Goal: Navigation & Orientation: Find specific page/section

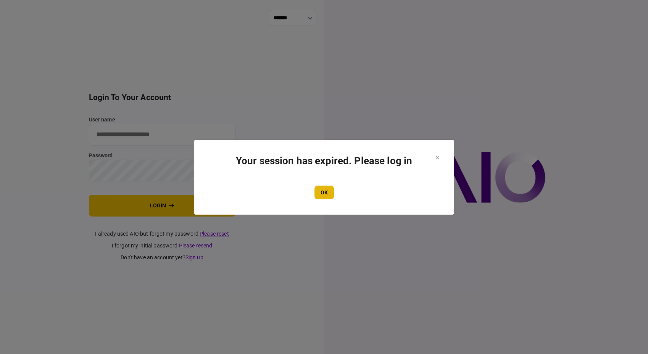
type input "**********"
click at [329, 193] on button "OK" at bounding box center [323, 192] width 19 height 14
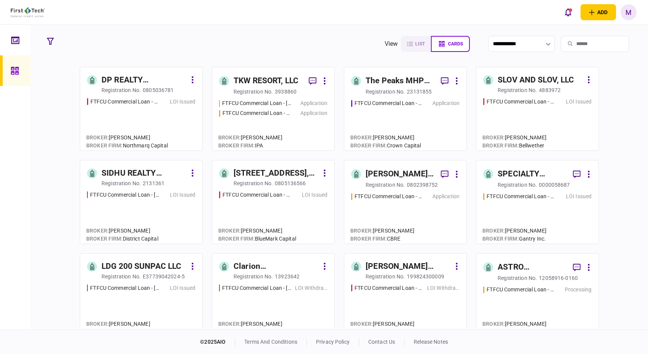
click at [410, 124] on div "FTFCU Commercial Loan - [STREET_ADDRESS] Application" at bounding box center [405, 121] width 108 height 44
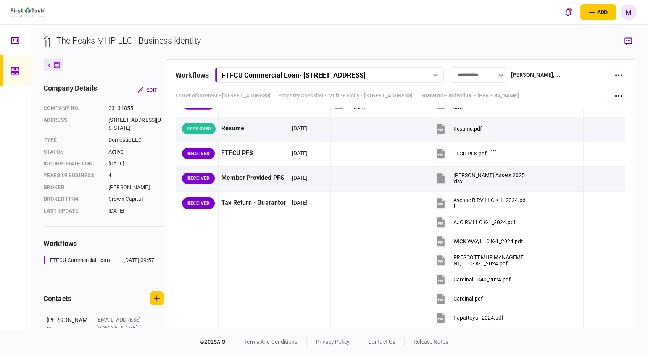
scroll to position [2417, 0]
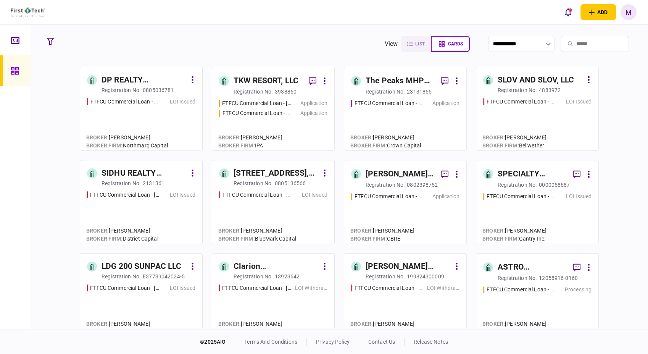
click at [553, 121] on div "FTFCU Commercial Loan - [STREET_ADDRESS] LOI Issued" at bounding box center [537, 121] width 108 height 46
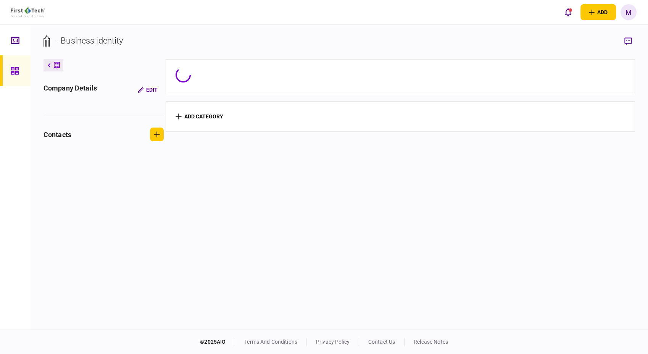
click at [553, 121] on section "add category" at bounding box center [400, 116] width 469 height 31
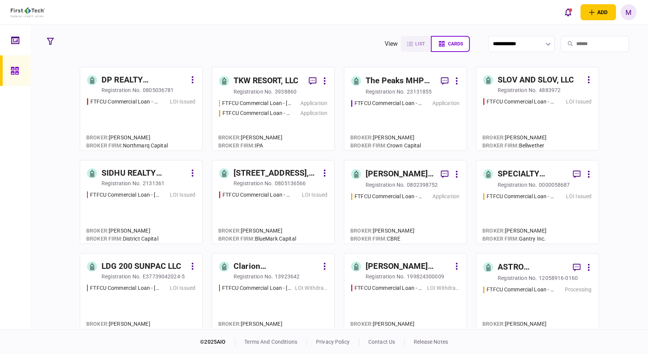
click at [136, 124] on div "FTFCU Commercial Loan - 566 W Farm to Market 1960 LOI Issued" at bounding box center [141, 121] width 108 height 46
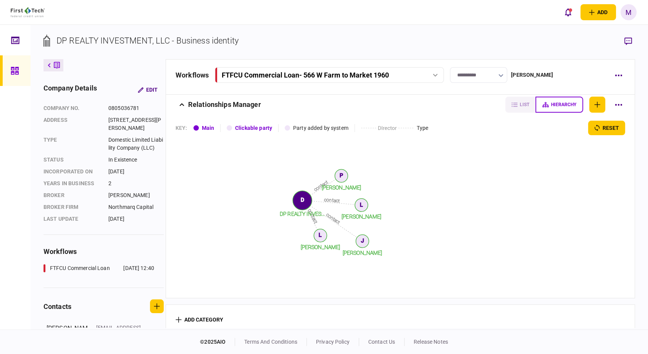
scroll to position [237, 0]
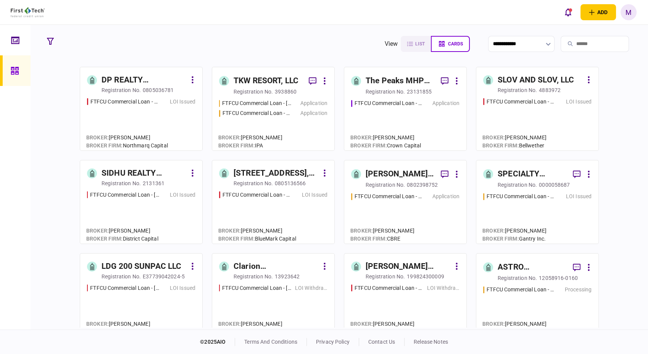
click at [399, 126] on div "FTFCU Commercial Loan - [STREET_ADDRESS] Application" at bounding box center [405, 121] width 108 height 44
click at [540, 124] on div "FTFCU Commercial Loan - [STREET_ADDRESS] LOI Issued" at bounding box center [537, 121] width 108 height 46
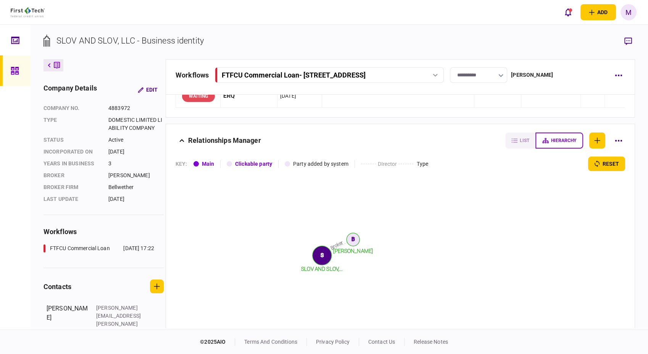
scroll to position [14, 0]
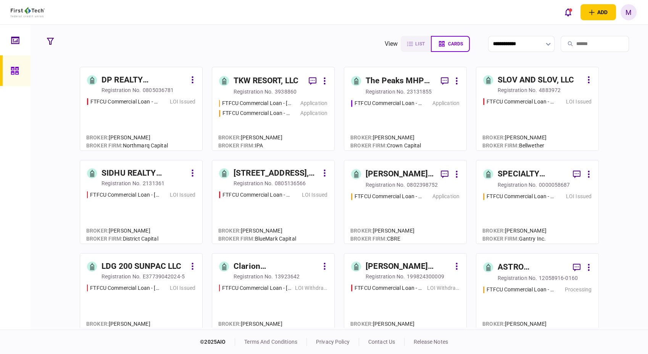
click at [395, 114] on div "FTFCU Commercial Loan - [STREET_ADDRESS] Application" at bounding box center [405, 121] width 108 height 44
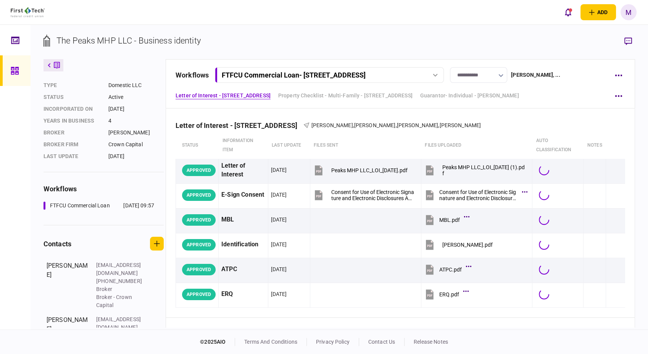
scroll to position [148, 0]
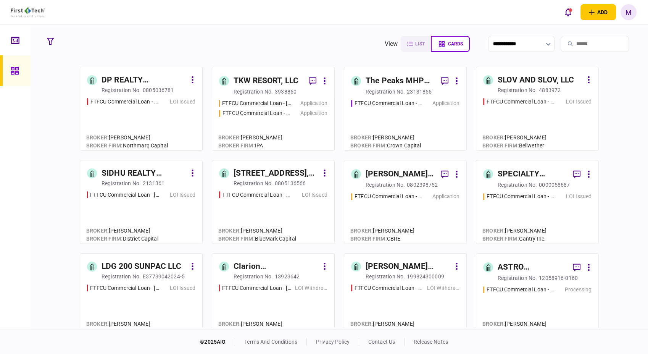
click at [158, 212] on div "FTFCU Commercial Loan - [STREET_ADDRESS] LOI Issued" at bounding box center [141, 214] width 108 height 46
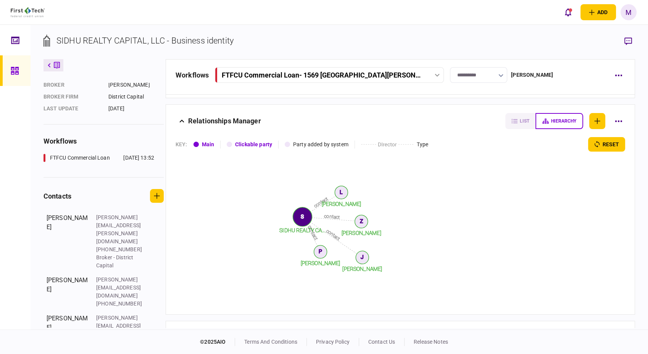
scroll to position [96, 0]
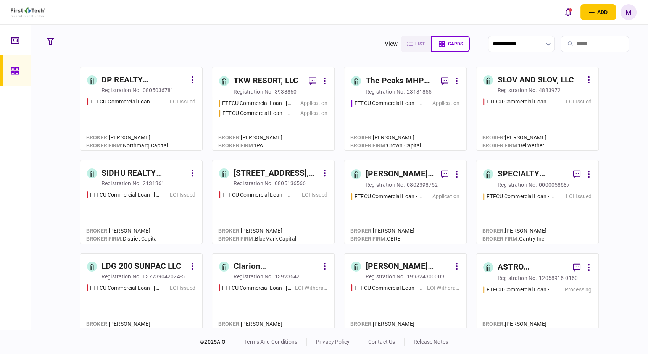
click at [271, 221] on div "FTFCU Commercial Loan - [STREET_ADDRESS] Issued" at bounding box center [273, 214] width 108 height 46
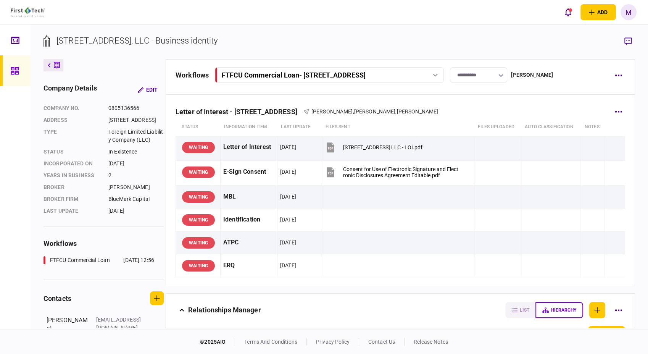
scroll to position [214, 0]
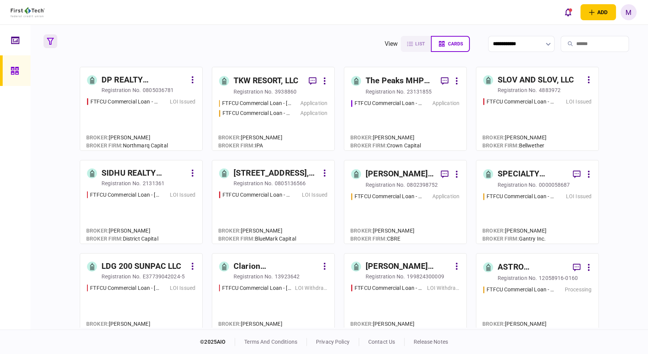
click at [48, 43] on icon "button" at bounding box center [50, 41] width 7 height 7
